Goal: Task Accomplishment & Management: Manage account settings

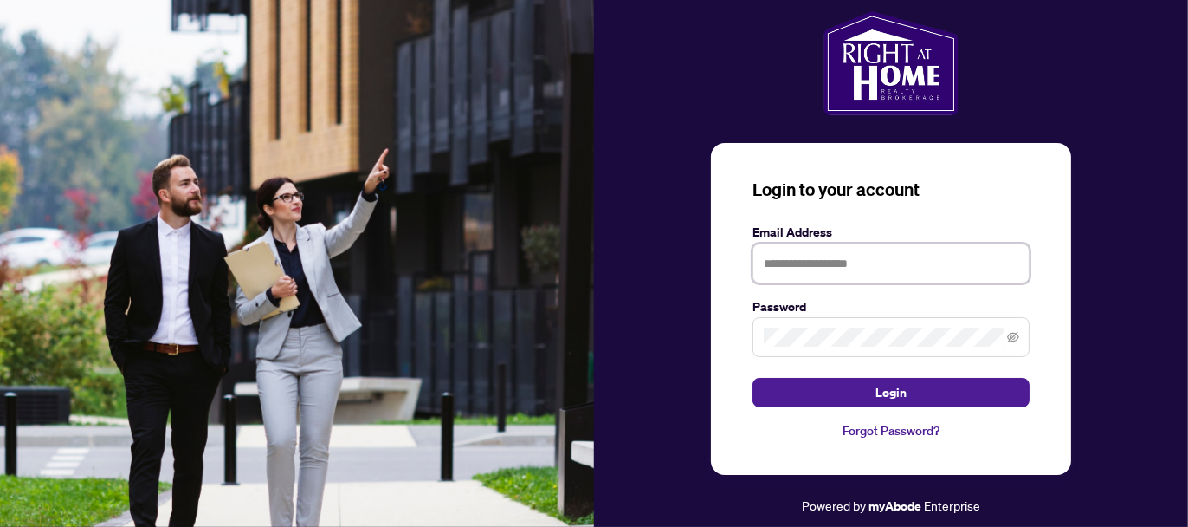
click at [896, 261] on input "text" at bounding box center [891, 263] width 277 height 40
type input "**********"
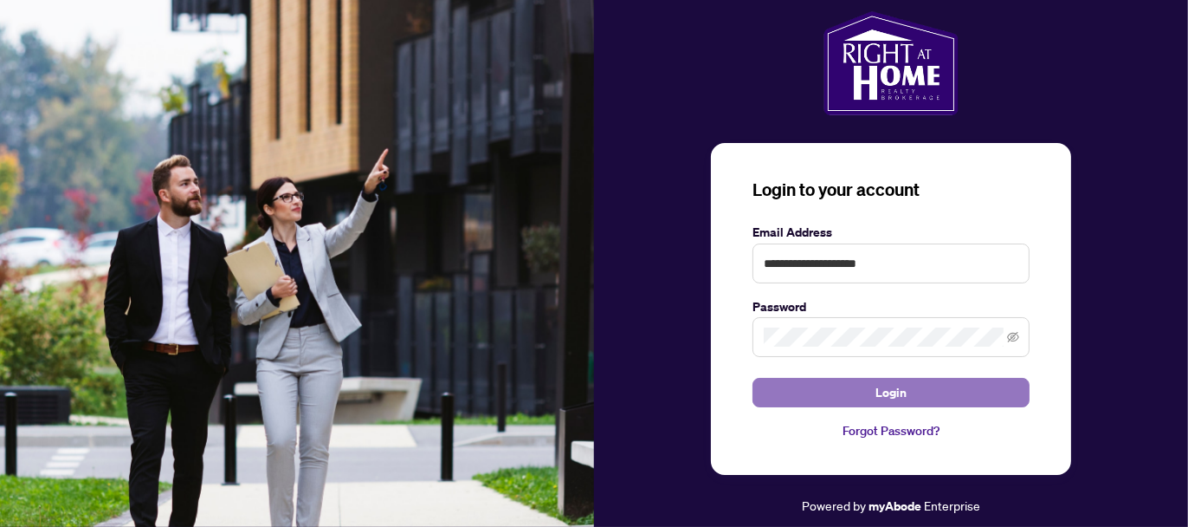
click at [907, 391] on button "Login" at bounding box center [891, 392] width 277 height 29
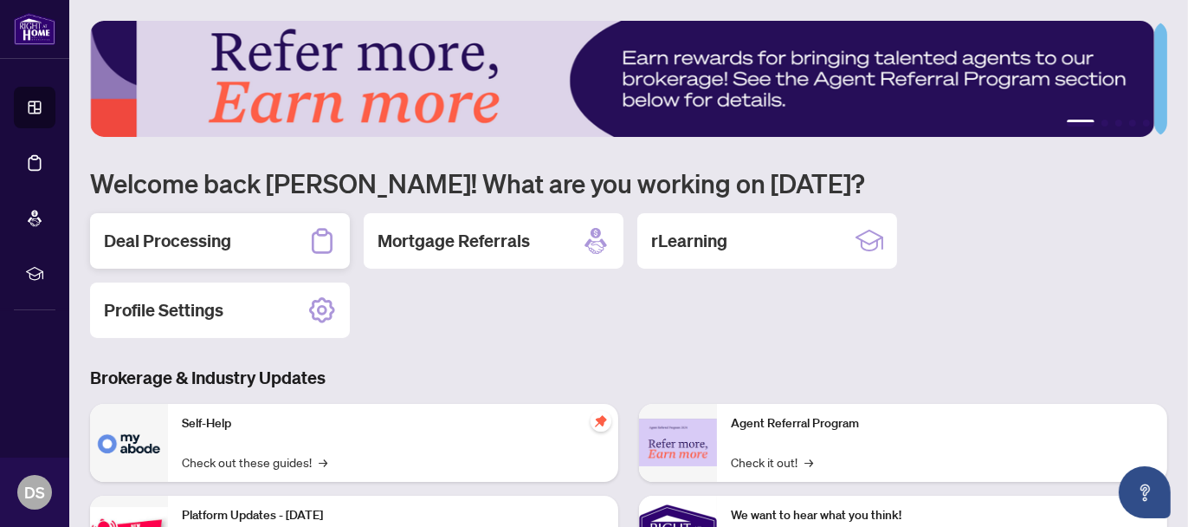
click at [222, 219] on div "Deal Processing" at bounding box center [220, 240] width 260 height 55
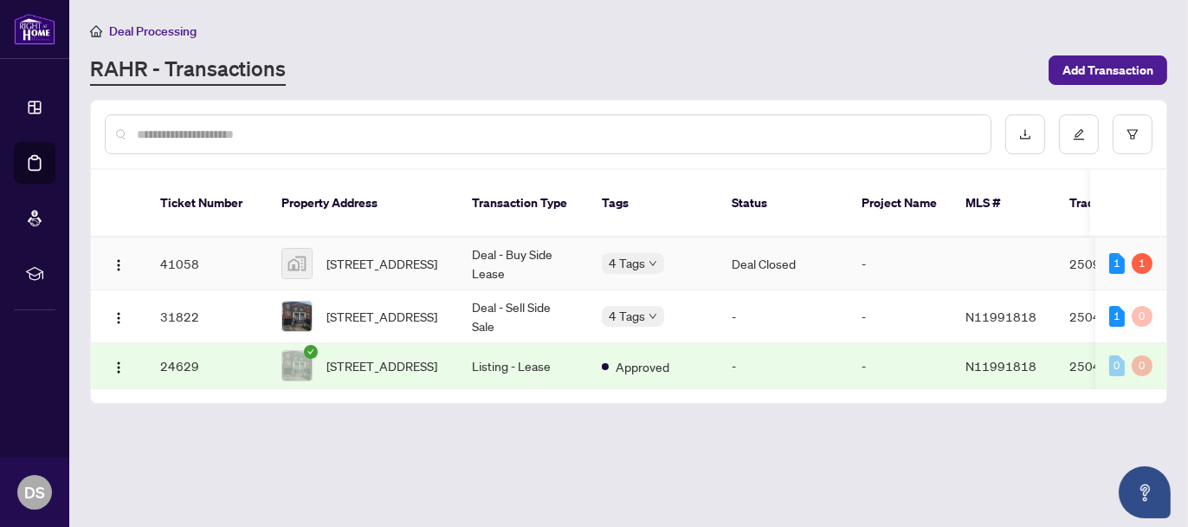
click at [220, 240] on td "41058" at bounding box center [206, 263] width 121 height 53
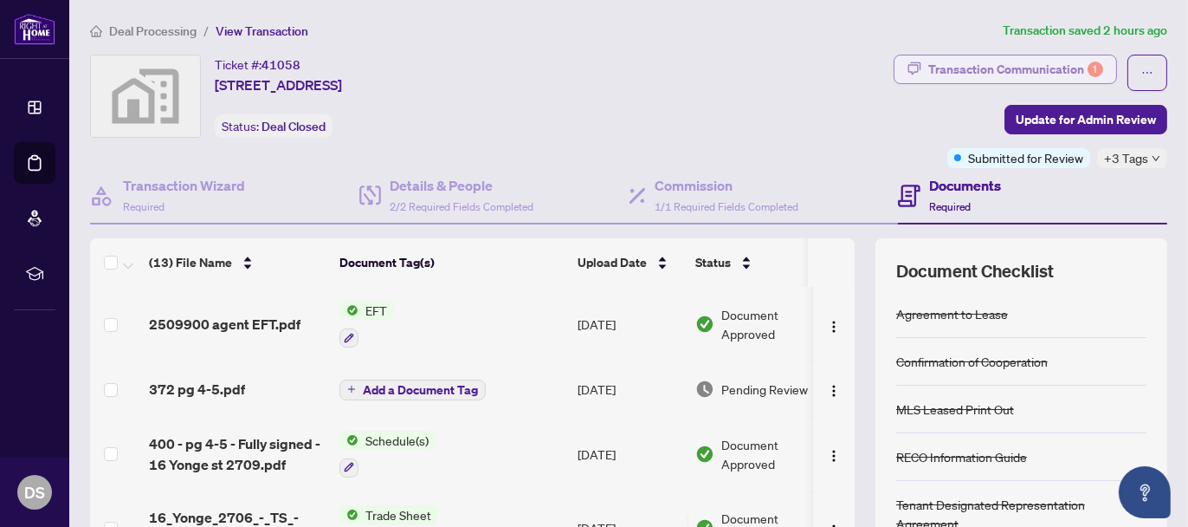
click at [989, 65] on div "Transaction Communication 1" at bounding box center [1015, 69] width 175 height 28
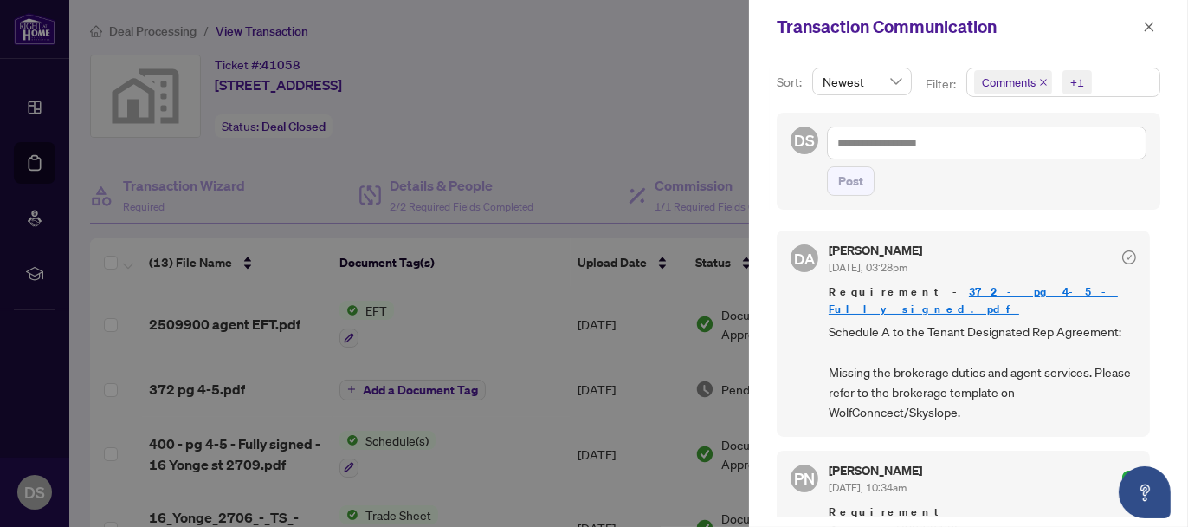
click at [615, 83] on div at bounding box center [594, 263] width 1188 height 527
click at [1141, 27] on button "button" at bounding box center [1149, 26] width 23 height 21
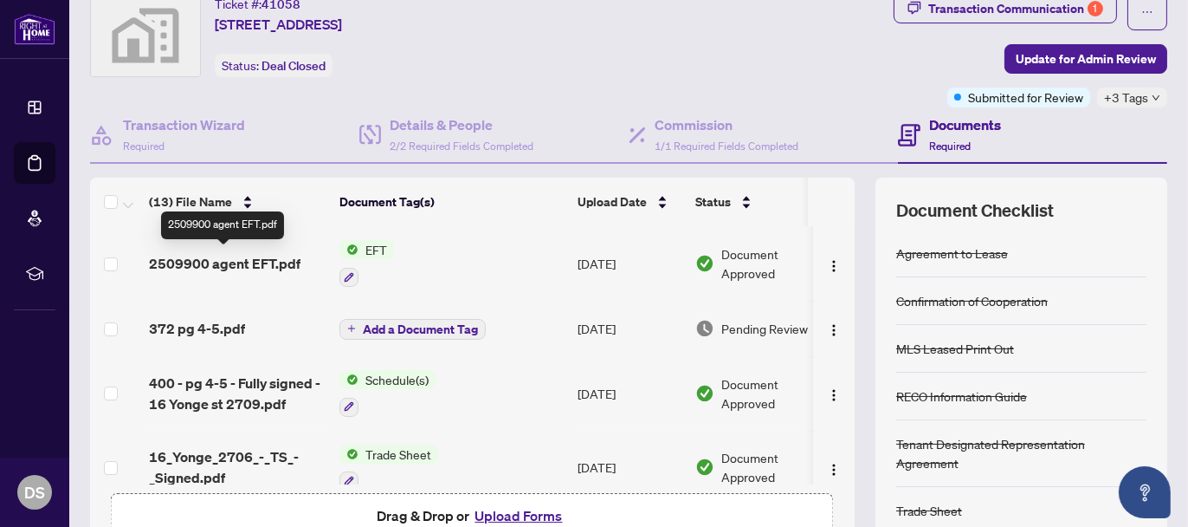
click at [209, 262] on span "2509900 agent EFT.pdf" at bounding box center [225, 263] width 152 height 21
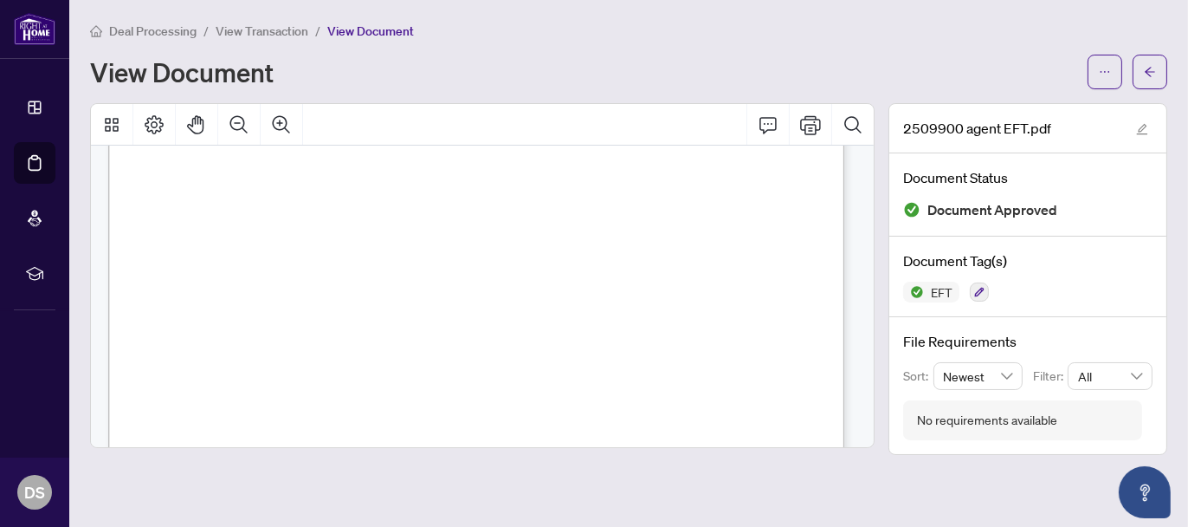
scroll to position [437, 0]
drag, startPoint x: 689, startPoint y: 379, endPoint x: 742, endPoint y: 377, distance: 52.9
click at [736, 378] on span "EFT26866" at bounding box center [711, 383] width 49 height 10
click at [746, 291] on div "Right at Home Realty PAID BY E.F.T. [DATE] One Thousand Three Hundred Fifty Six…" at bounding box center [619, 387] width 1023 height 1324
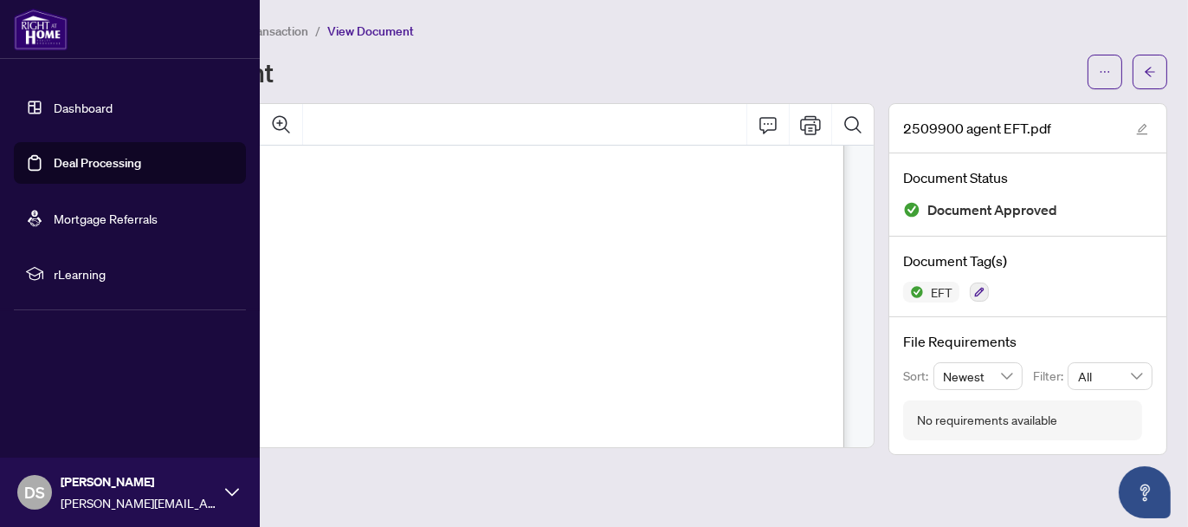
click at [106, 109] on link "Dashboard" at bounding box center [83, 108] width 59 height 16
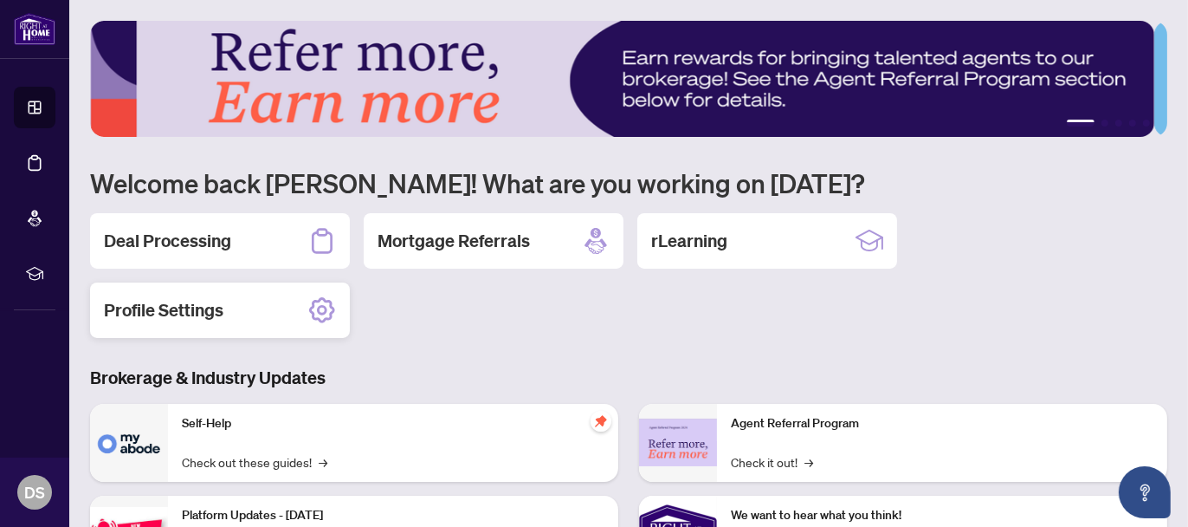
click at [279, 305] on div "Profile Settings" at bounding box center [220, 309] width 260 height 55
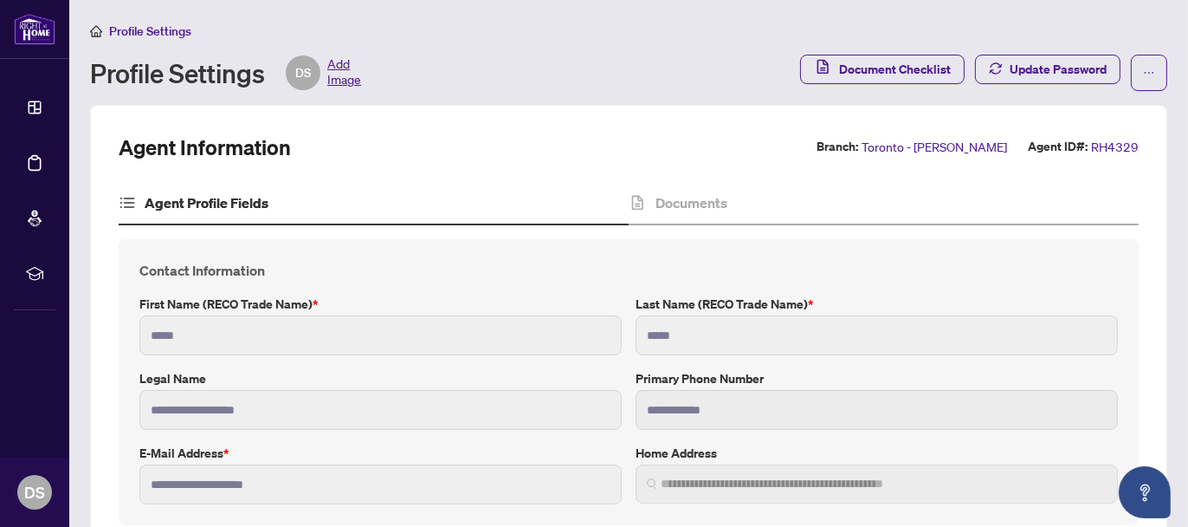
type input "**********"
type input "****"
type input "**********"
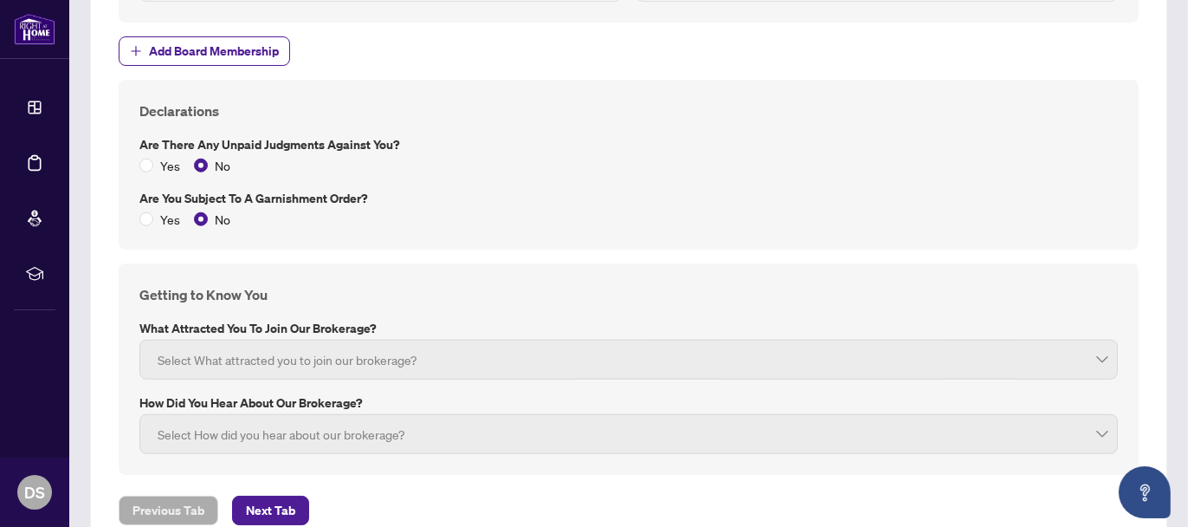
scroll to position [2093, 0]
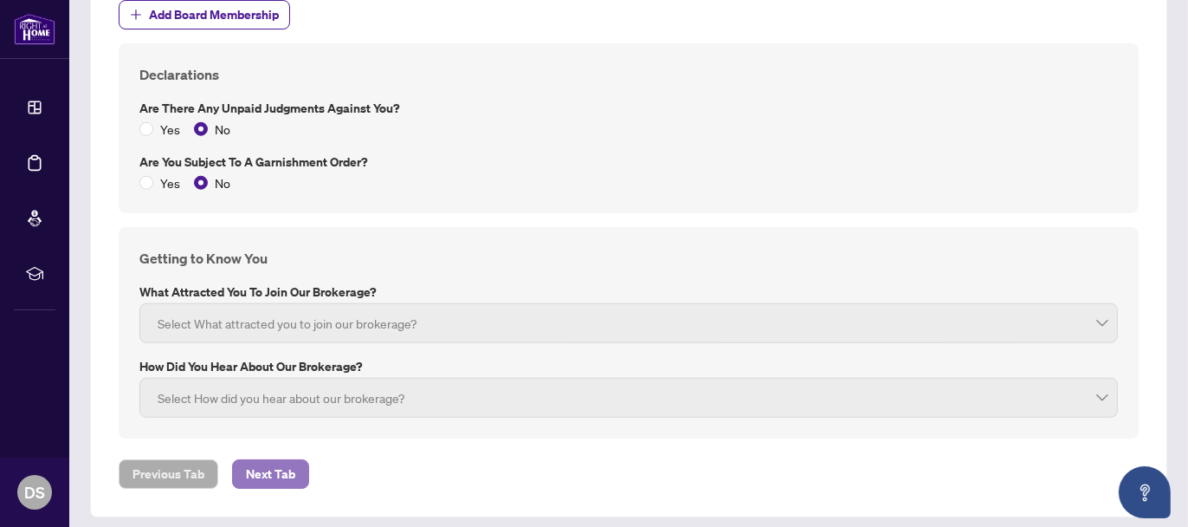
click at [281, 460] on span "Next Tab" at bounding box center [270, 474] width 49 height 28
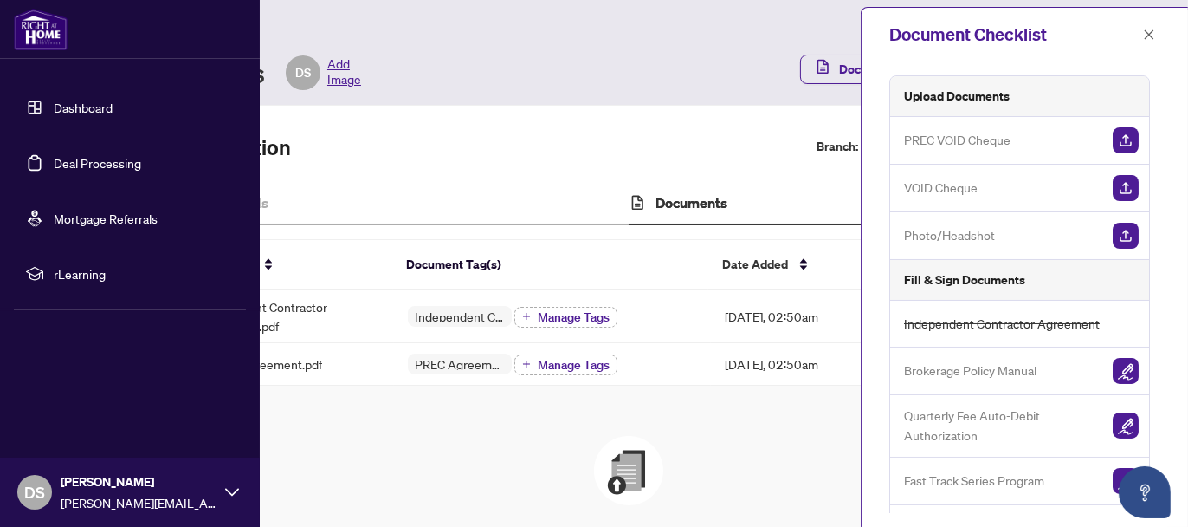
click at [98, 113] on link "Dashboard" at bounding box center [83, 108] width 59 height 16
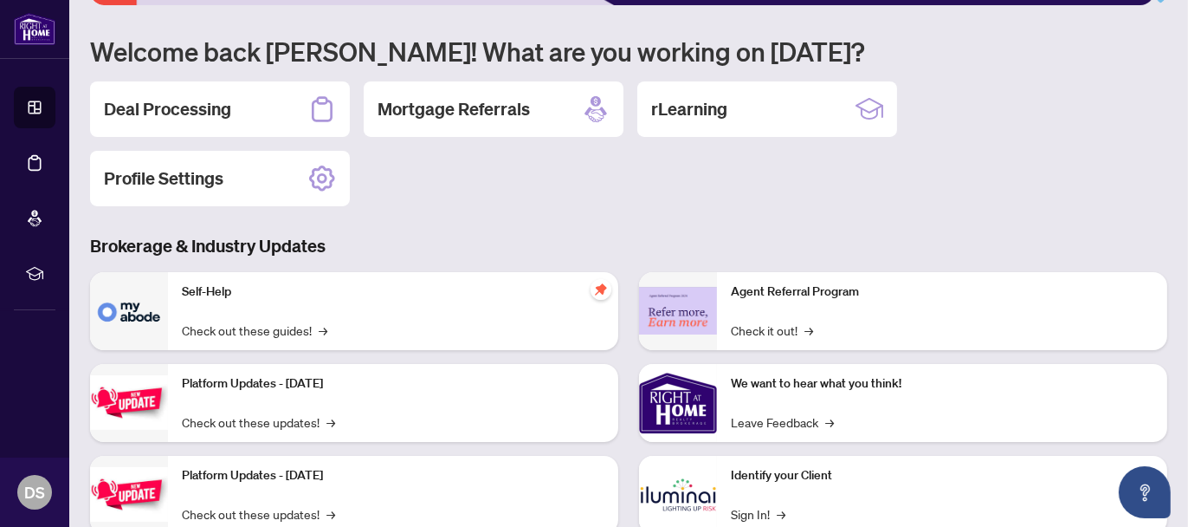
scroll to position [192, 0]
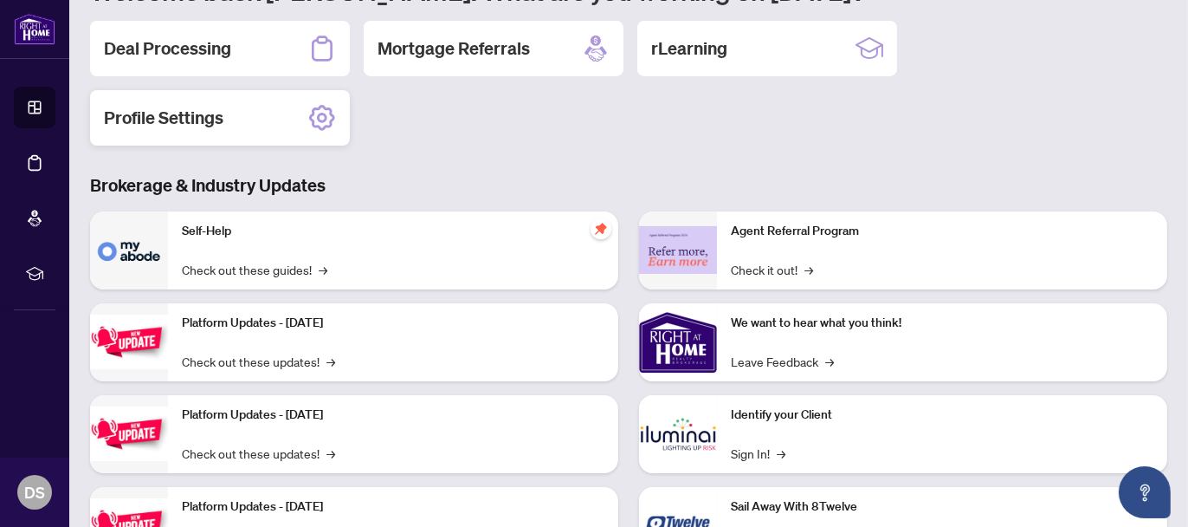
click at [236, 115] on div "Profile Settings" at bounding box center [220, 117] width 260 height 55
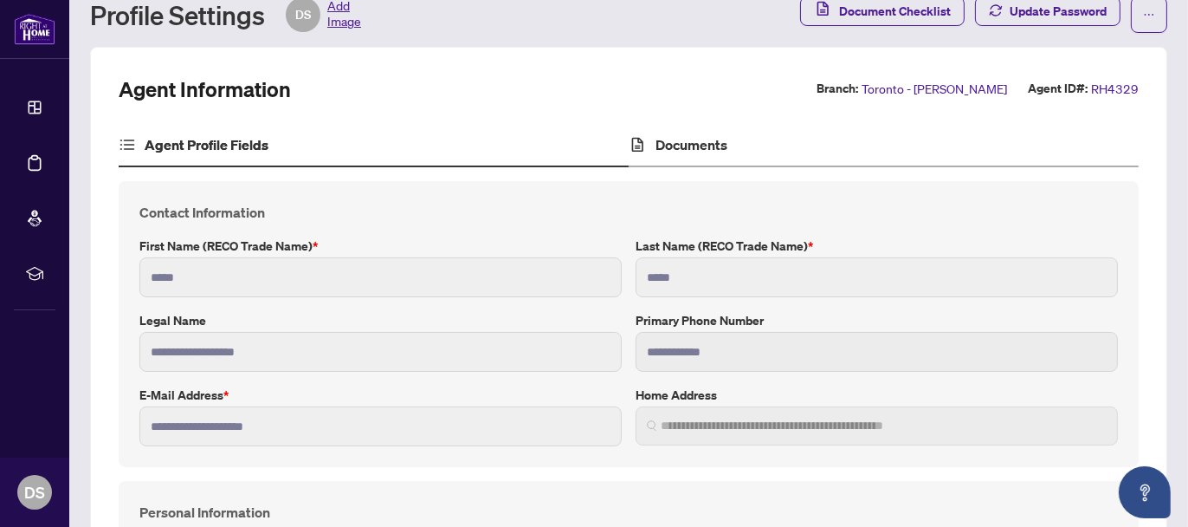
scroll to position [58, 0]
click at [708, 146] on h4 "Documents" at bounding box center [692, 144] width 72 height 21
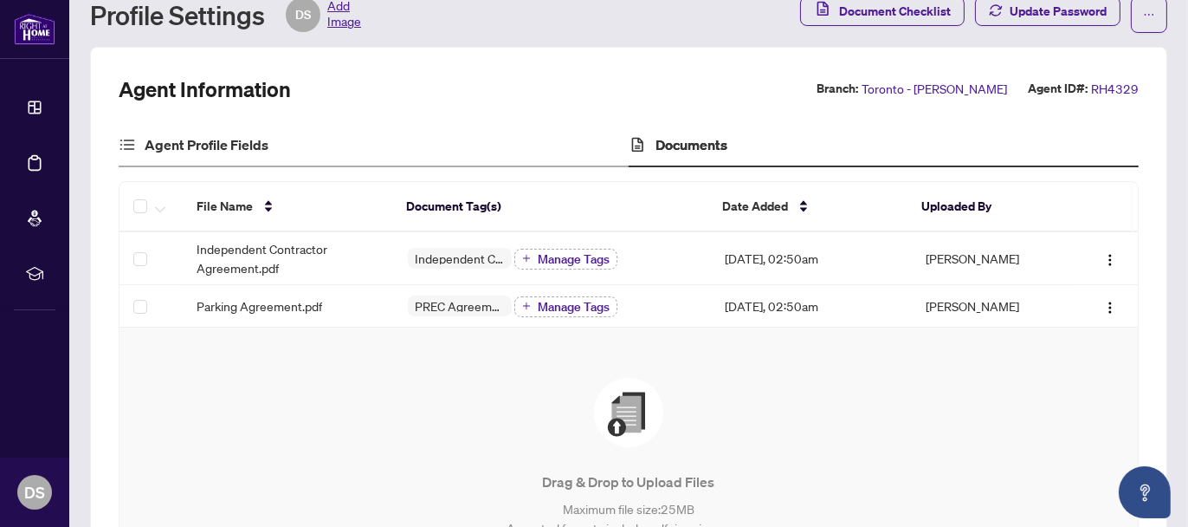
click at [273, 131] on div "Agent Profile Fields" at bounding box center [374, 145] width 510 height 43
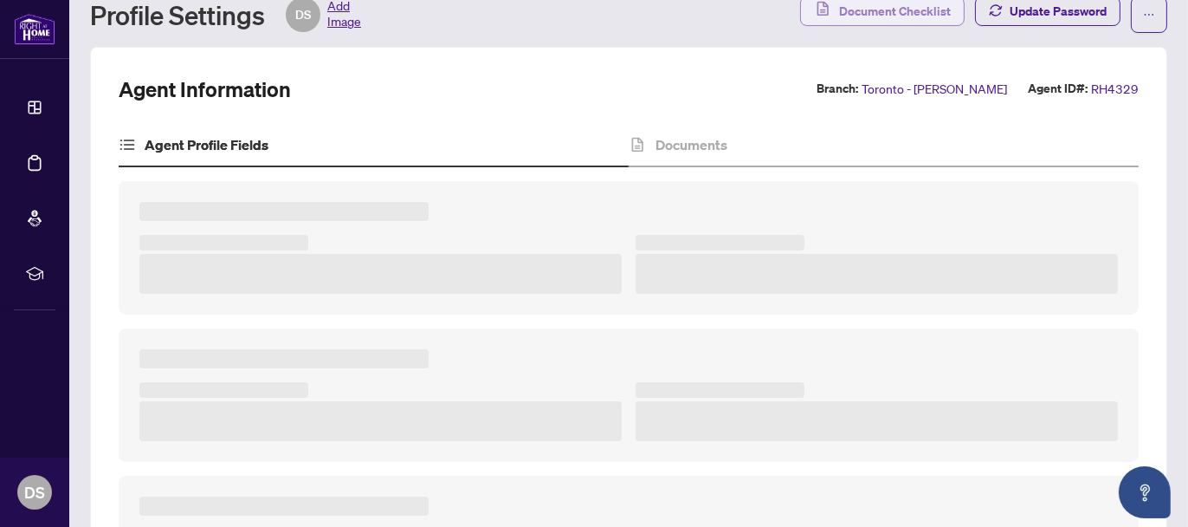
click at [889, 23] on span "Document Checklist" at bounding box center [895, 11] width 112 height 28
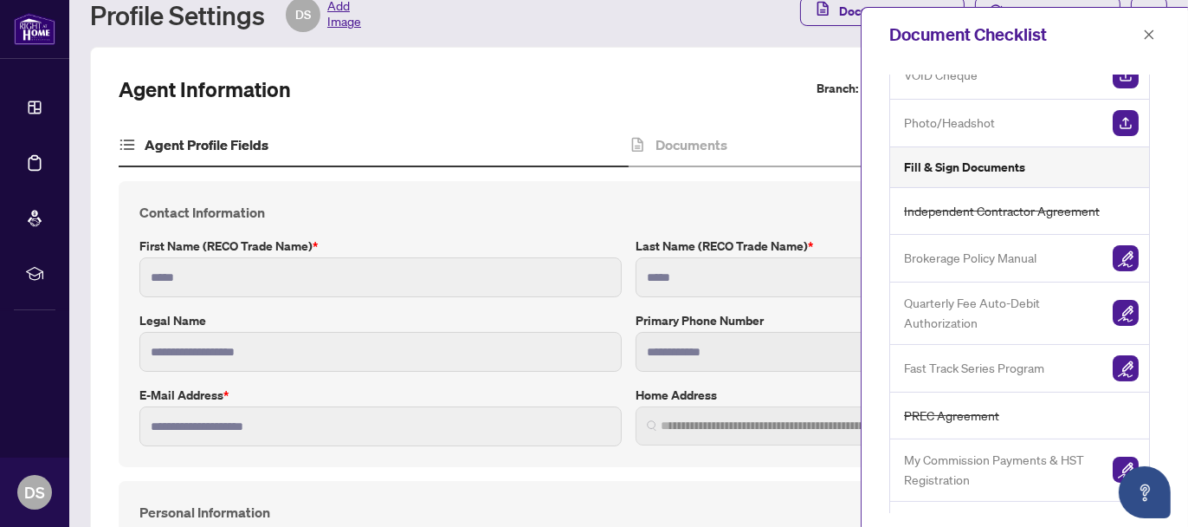
scroll to position [160, 0]
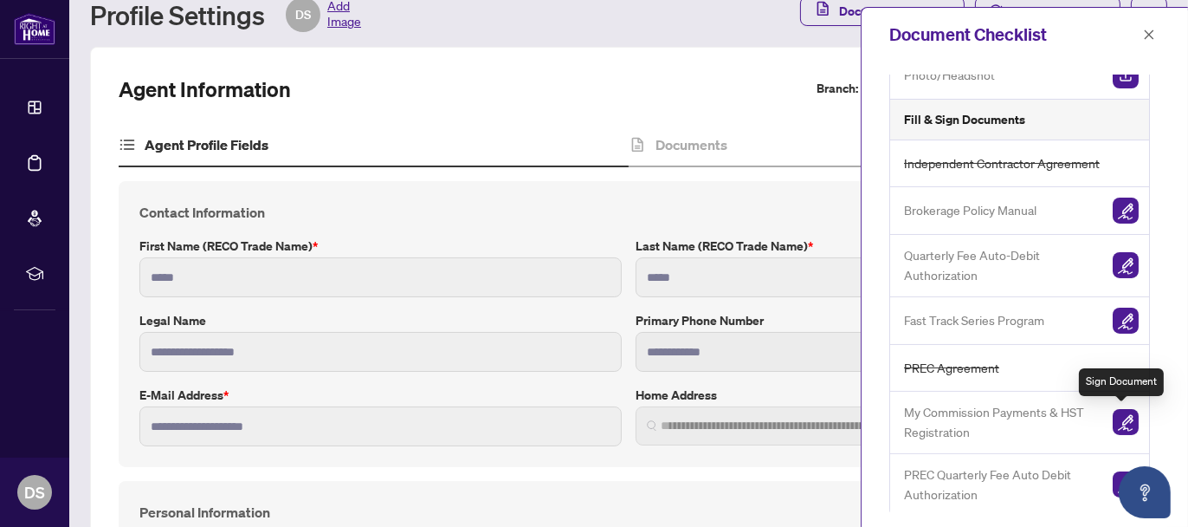
click at [1113, 416] on img "button" at bounding box center [1126, 422] width 26 height 26
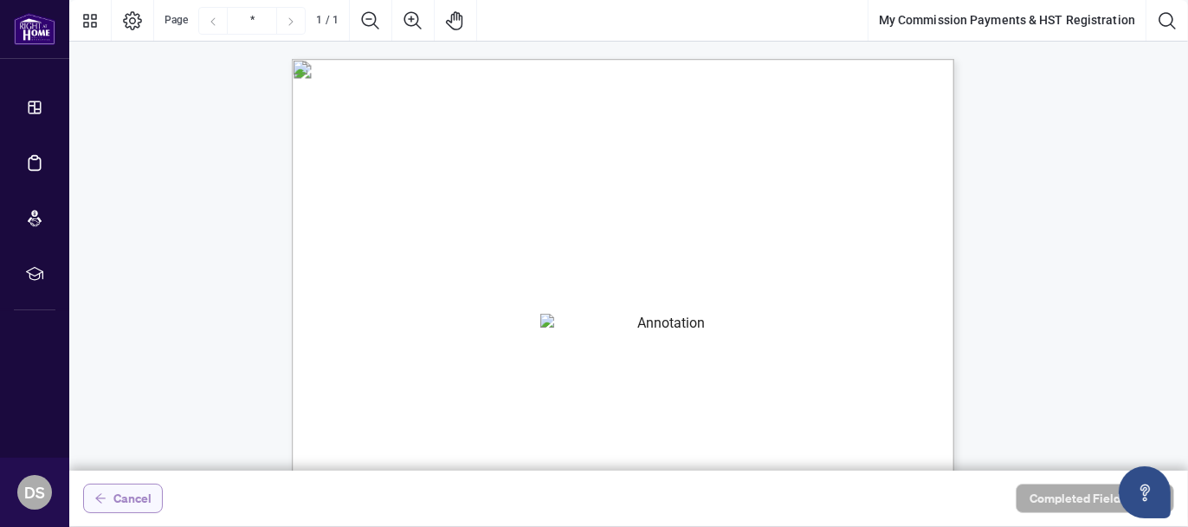
click at [130, 498] on span "Cancel" at bounding box center [132, 498] width 38 height 28
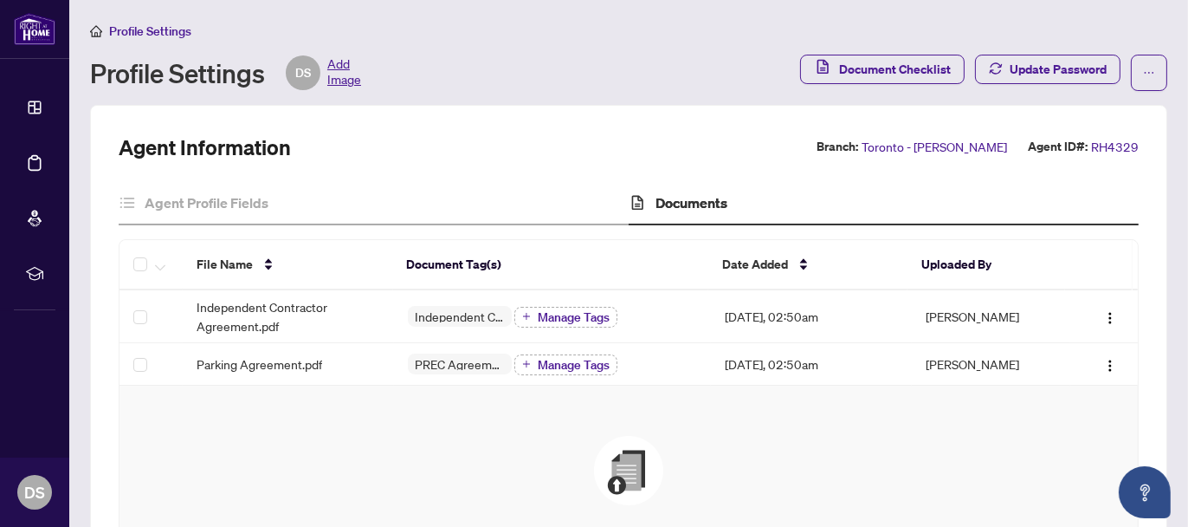
click at [167, 31] on span "Profile Settings" at bounding box center [150, 31] width 82 height 16
click at [164, 25] on span "Profile Settings" at bounding box center [150, 31] width 82 height 16
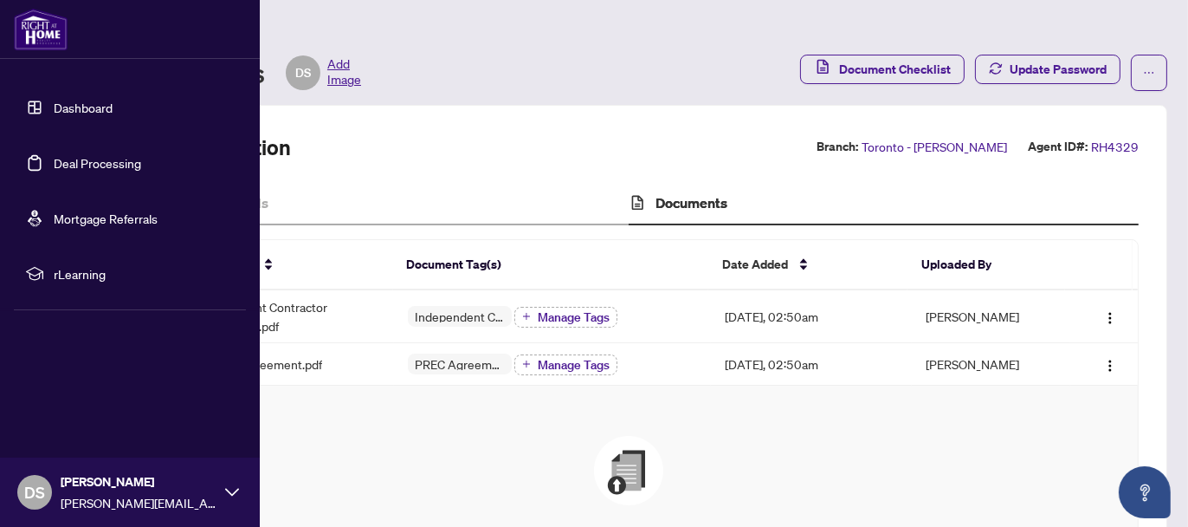
click at [55, 155] on link "Deal Processing" at bounding box center [97, 163] width 87 height 16
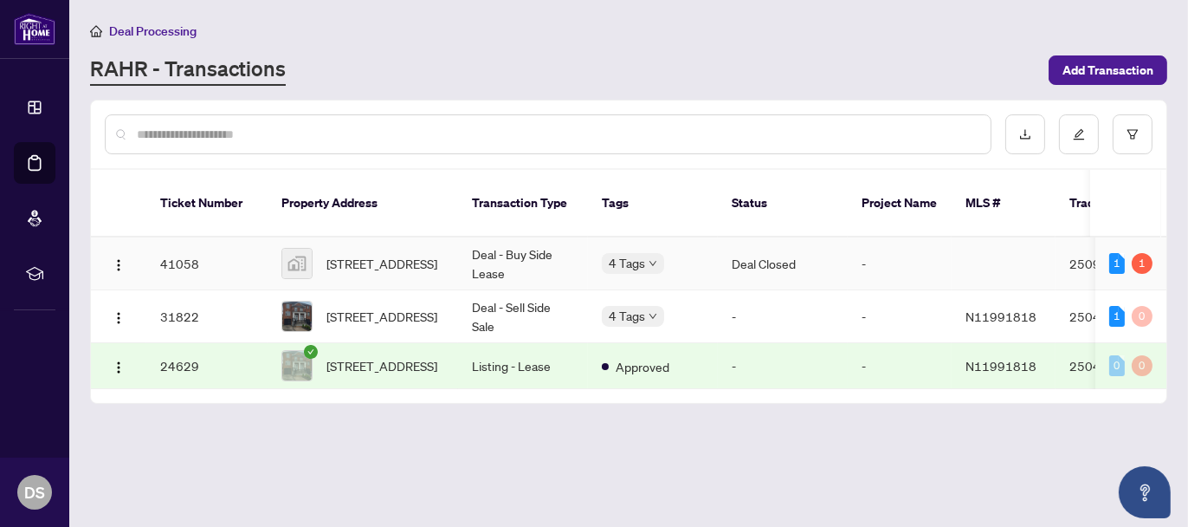
click at [836, 237] on td "Deal Closed" at bounding box center [783, 263] width 130 height 53
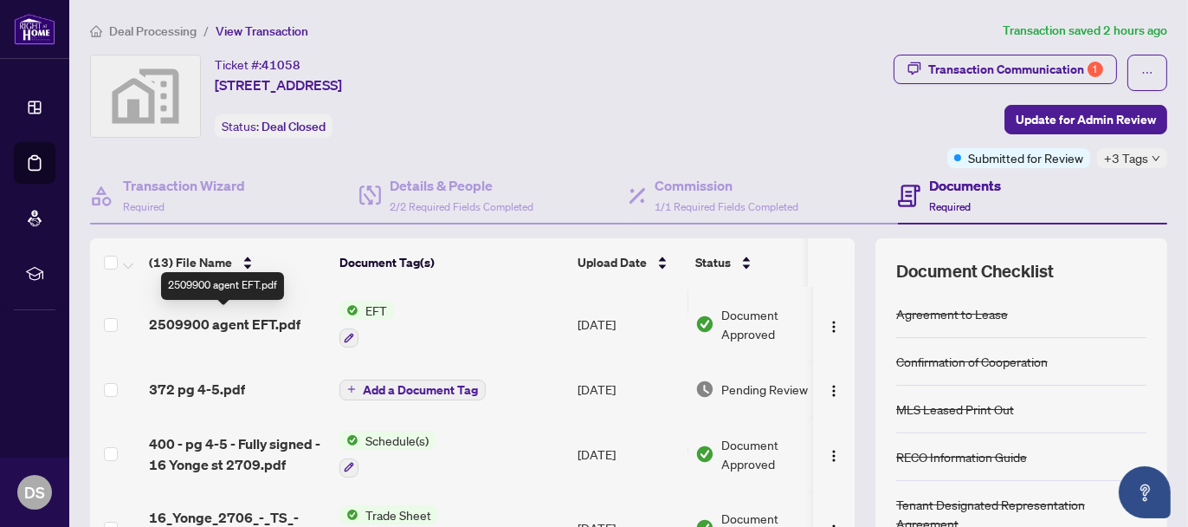
click at [232, 313] on span "2509900 agent EFT.pdf" at bounding box center [225, 323] width 152 height 21
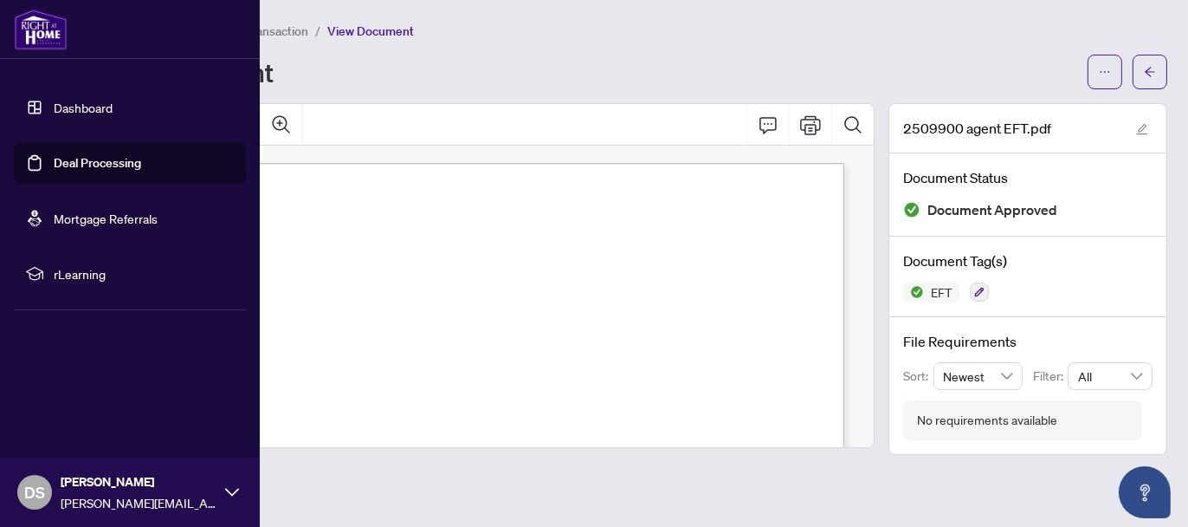
click at [58, 112] on link "Dashboard" at bounding box center [83, 108] width 59 height 16
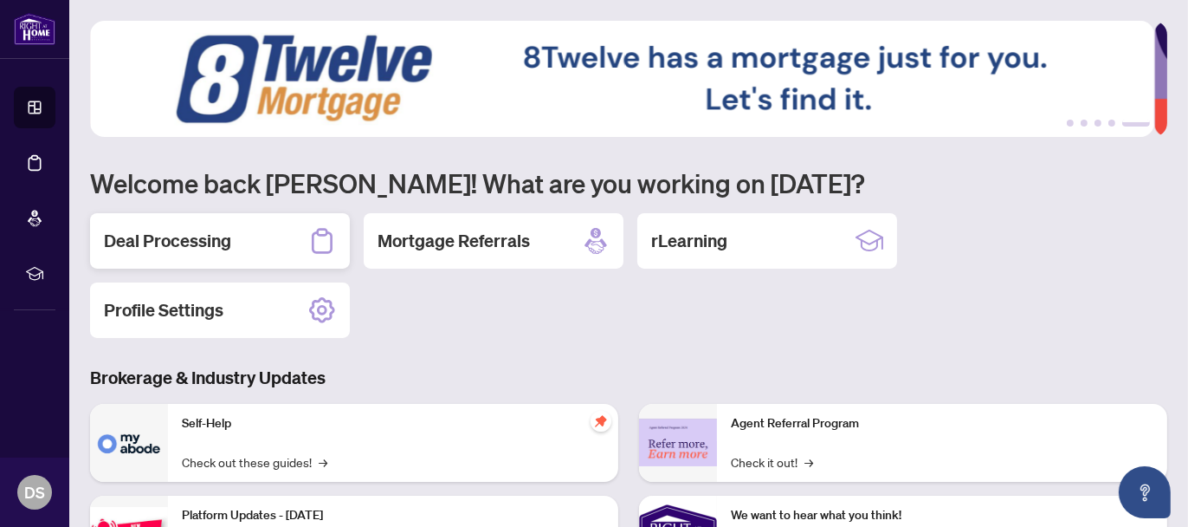
click at [166, 245] on h2 "Deal Processing" at bounding box center [167, 241] width 127 height 24
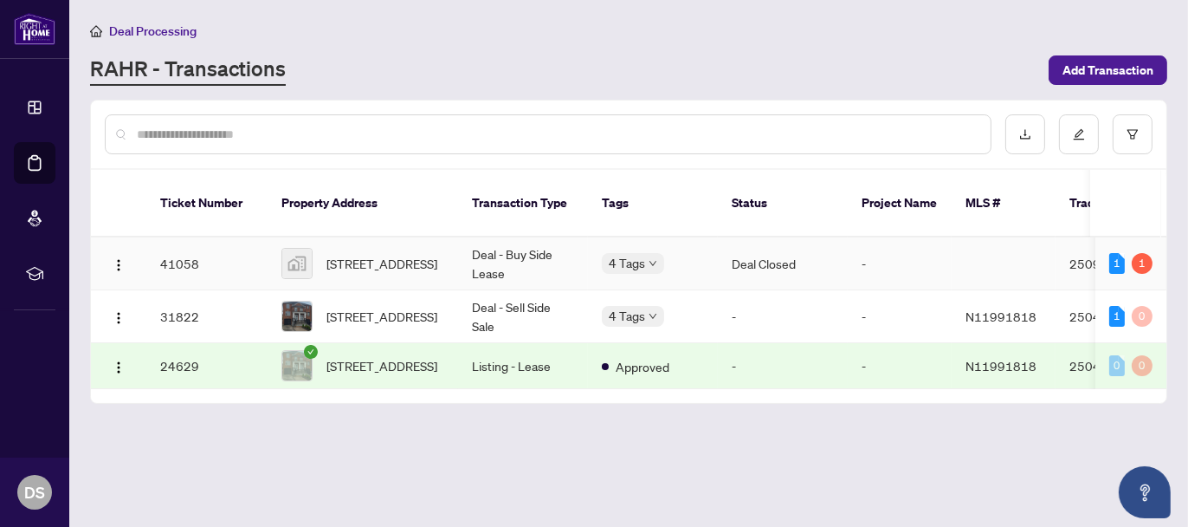
click at [221, 248] on td "41058" at bounding box center [206, 263] width 121 height 53
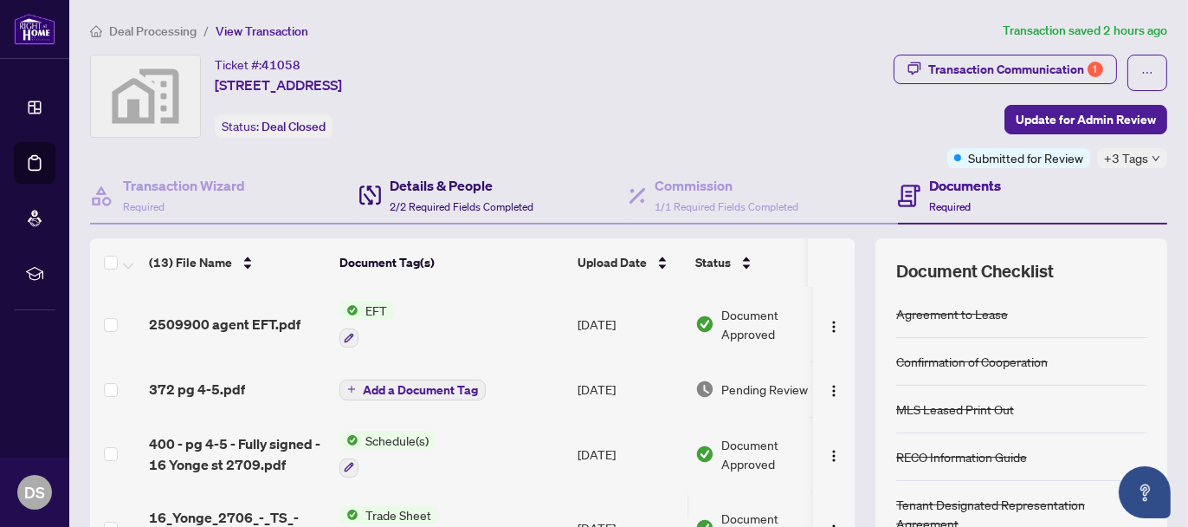
click at [456, 185] on h4 "Details & People" at bounding box center [462, 185] width 144 height 21
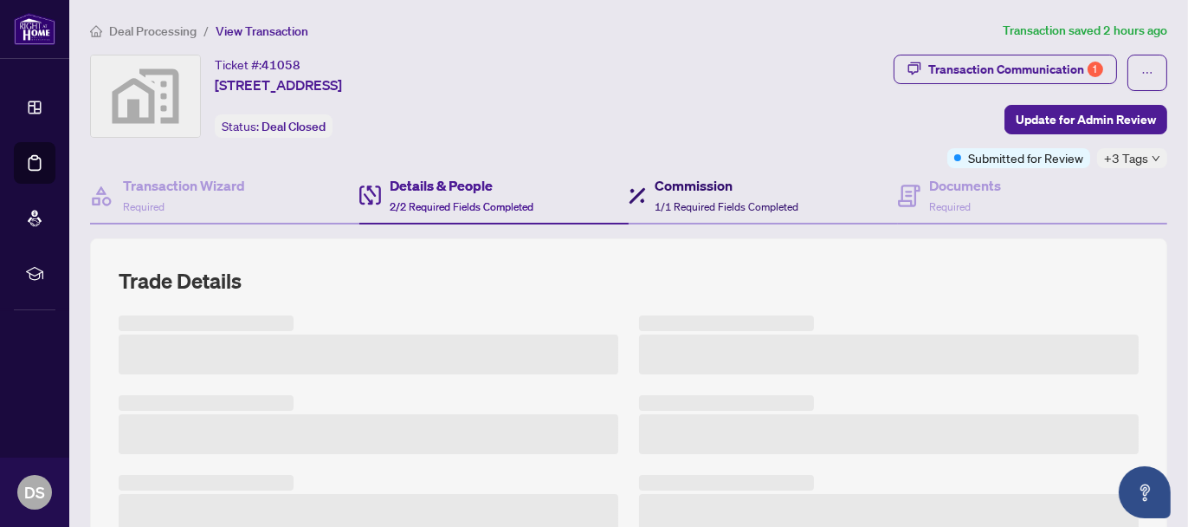
click at [787, 195] on div "Commission 1/1 Required Fields Completed" at bounding box center [727, 195] width 144 height 41
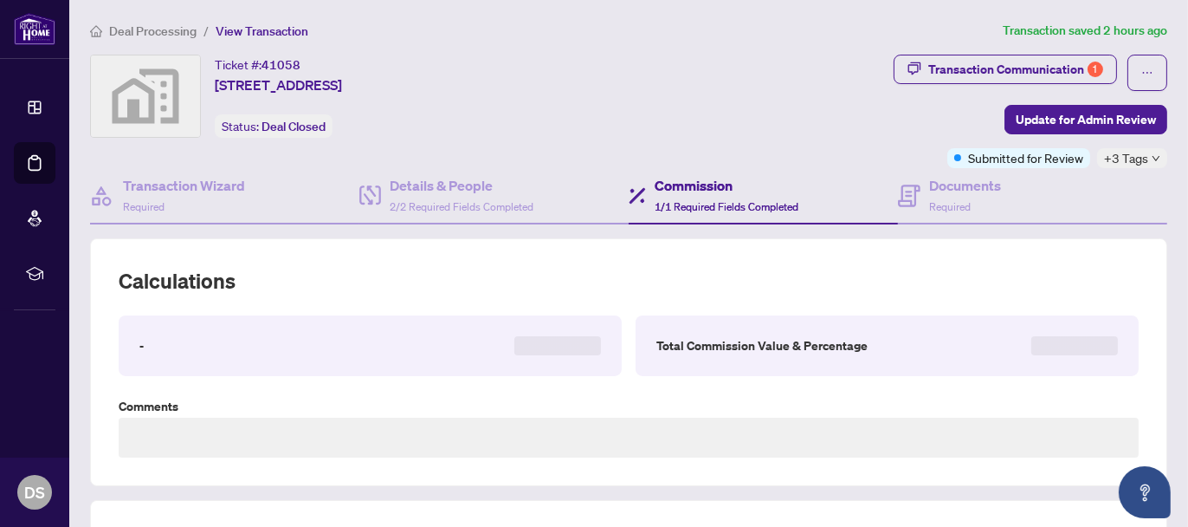
type textarea "**********"
